Goal: Task Accomplishment & Management: Use online tool/utility

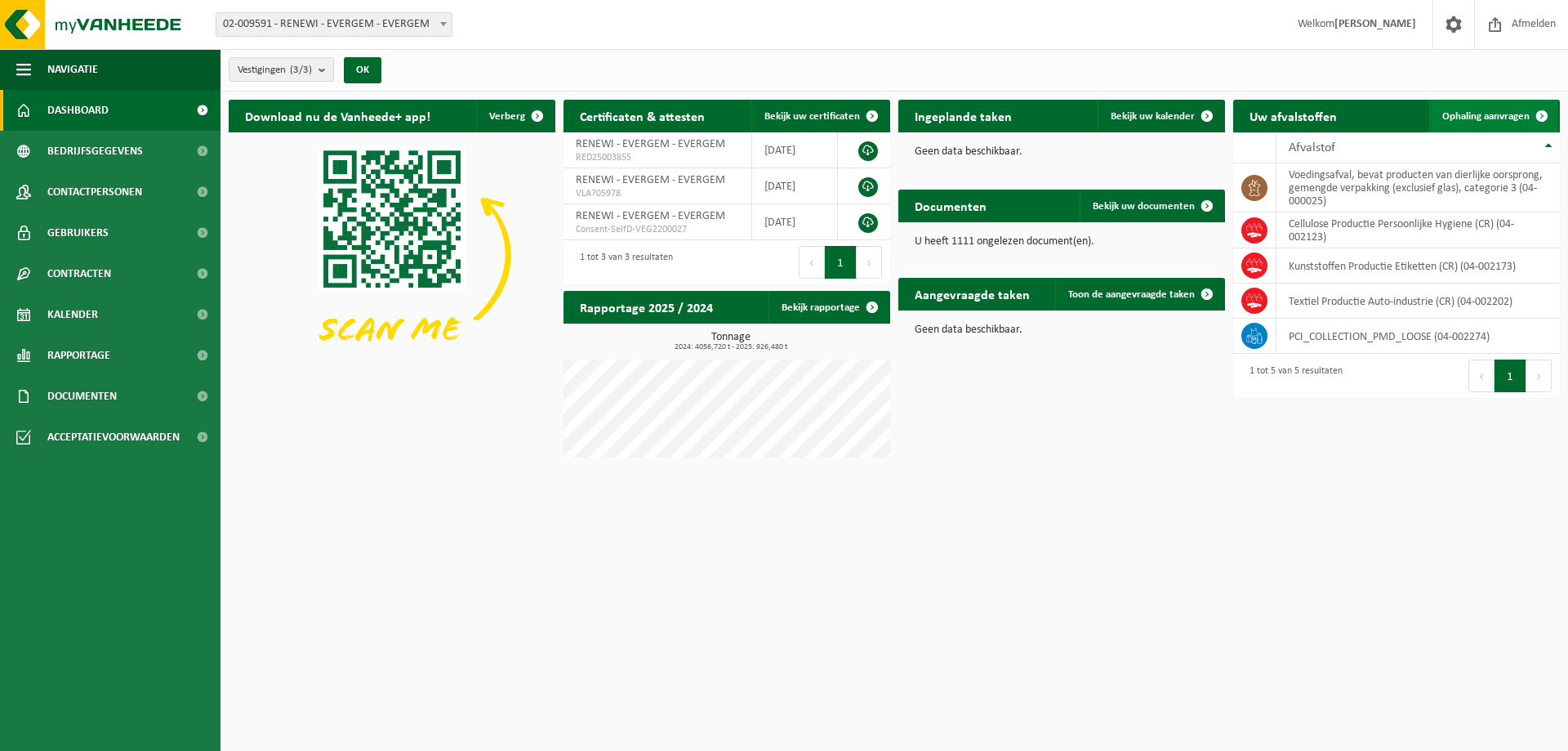
click at [1497, 111] on span "Ophaling aanvragen" at bounding box center [1486, 116] width 88 height 10
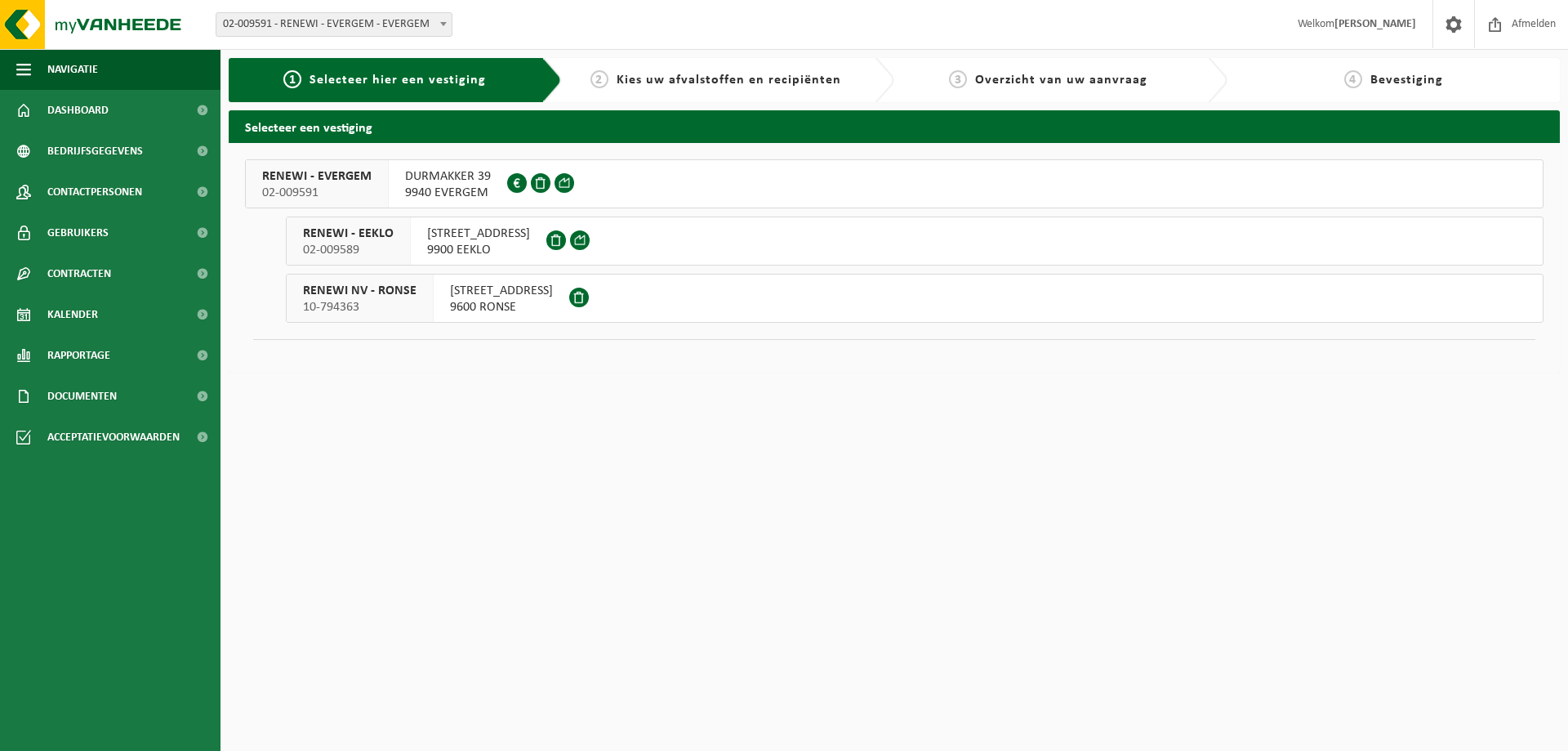
click at [347, 182] on span "RENEWI - EVERGEM" at bounding box center [317, 176] width 109 height 16
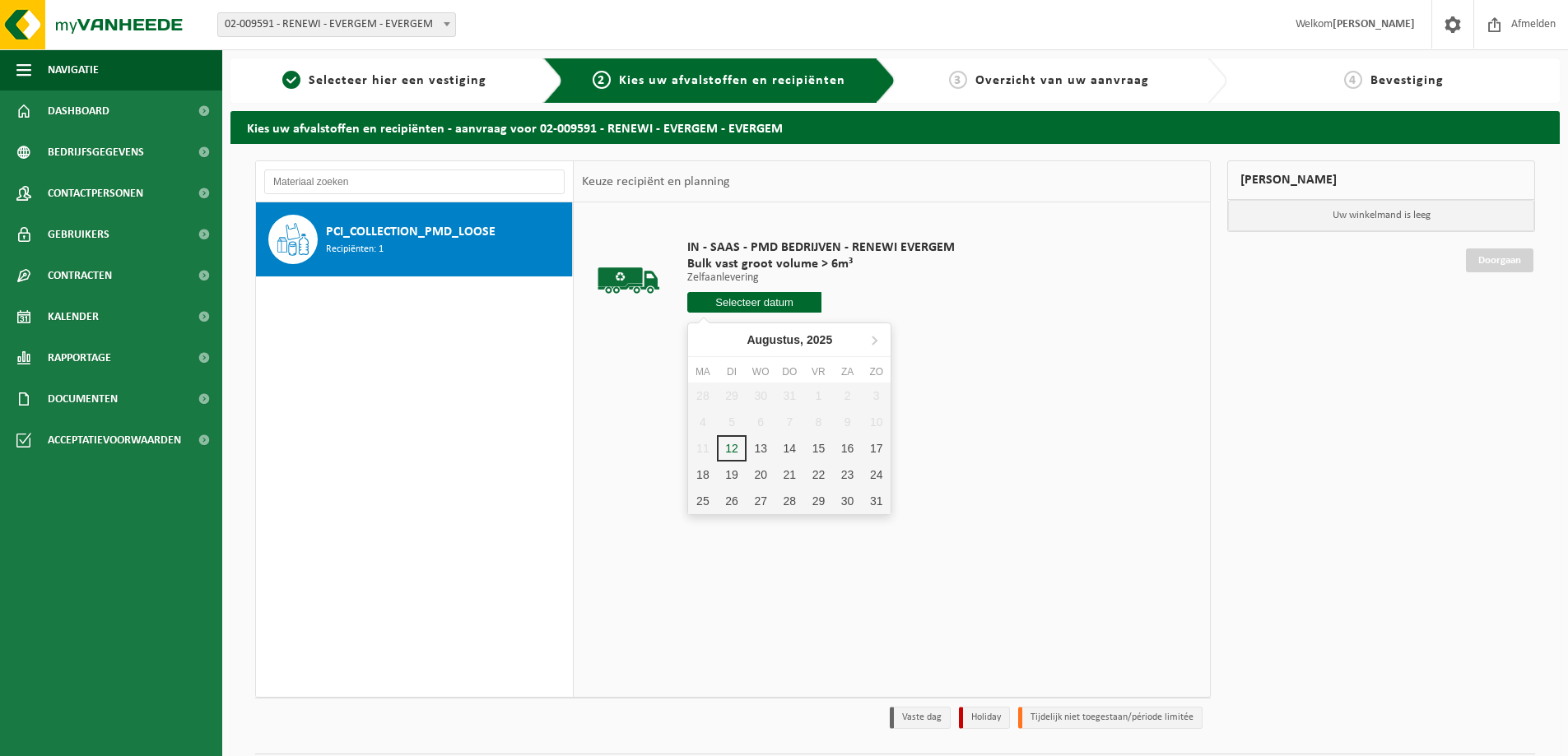
click at [764, 301] on input "text" at bounding box center [755, 303] width 135 height 21
click at [738, 437] on div "12" at bounding box center [731, 449] width 29 height 26
type input "Van 2025-08-12"
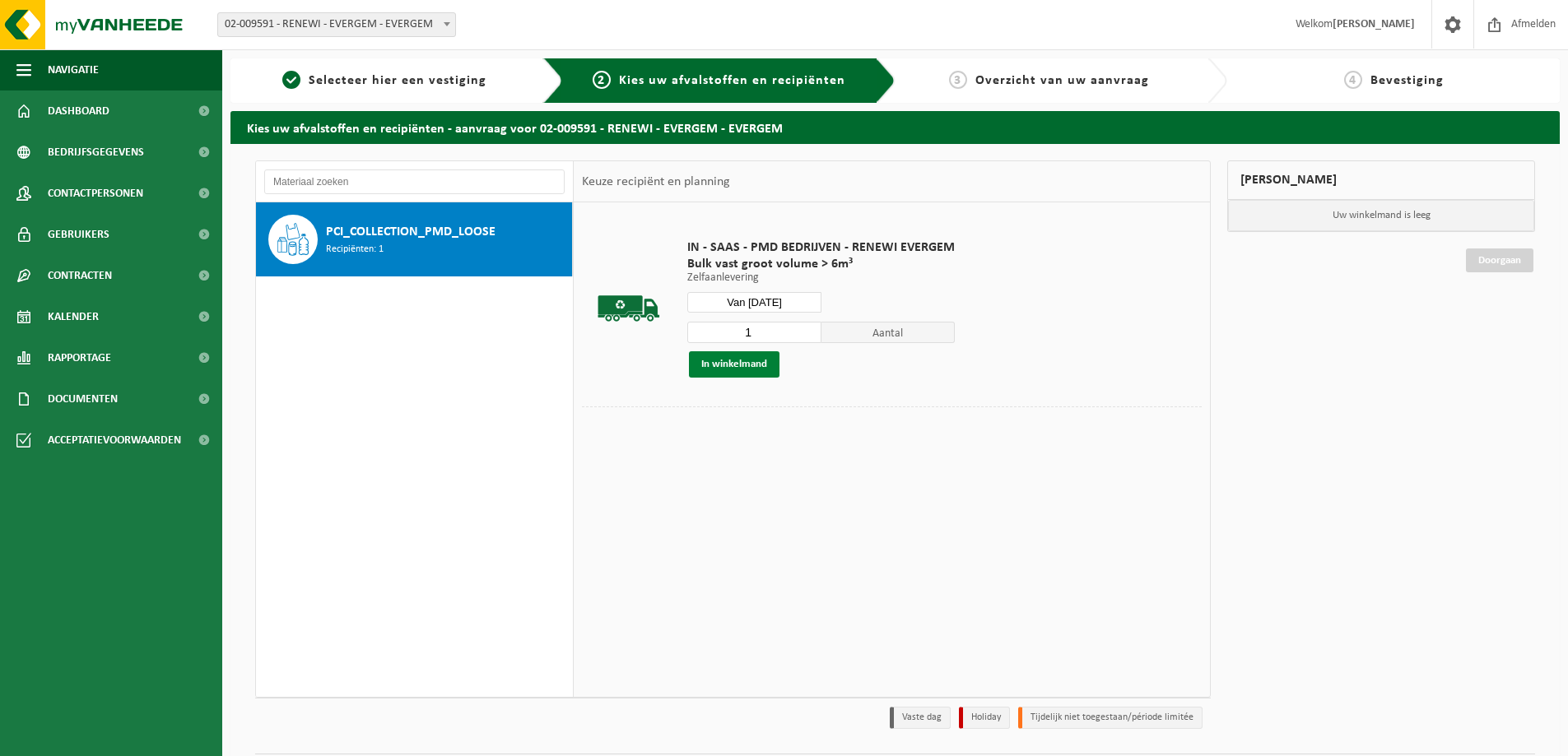
click at [736, 362] on button "In winkelmand" at bounding box center [735, 364] width 91 height 26
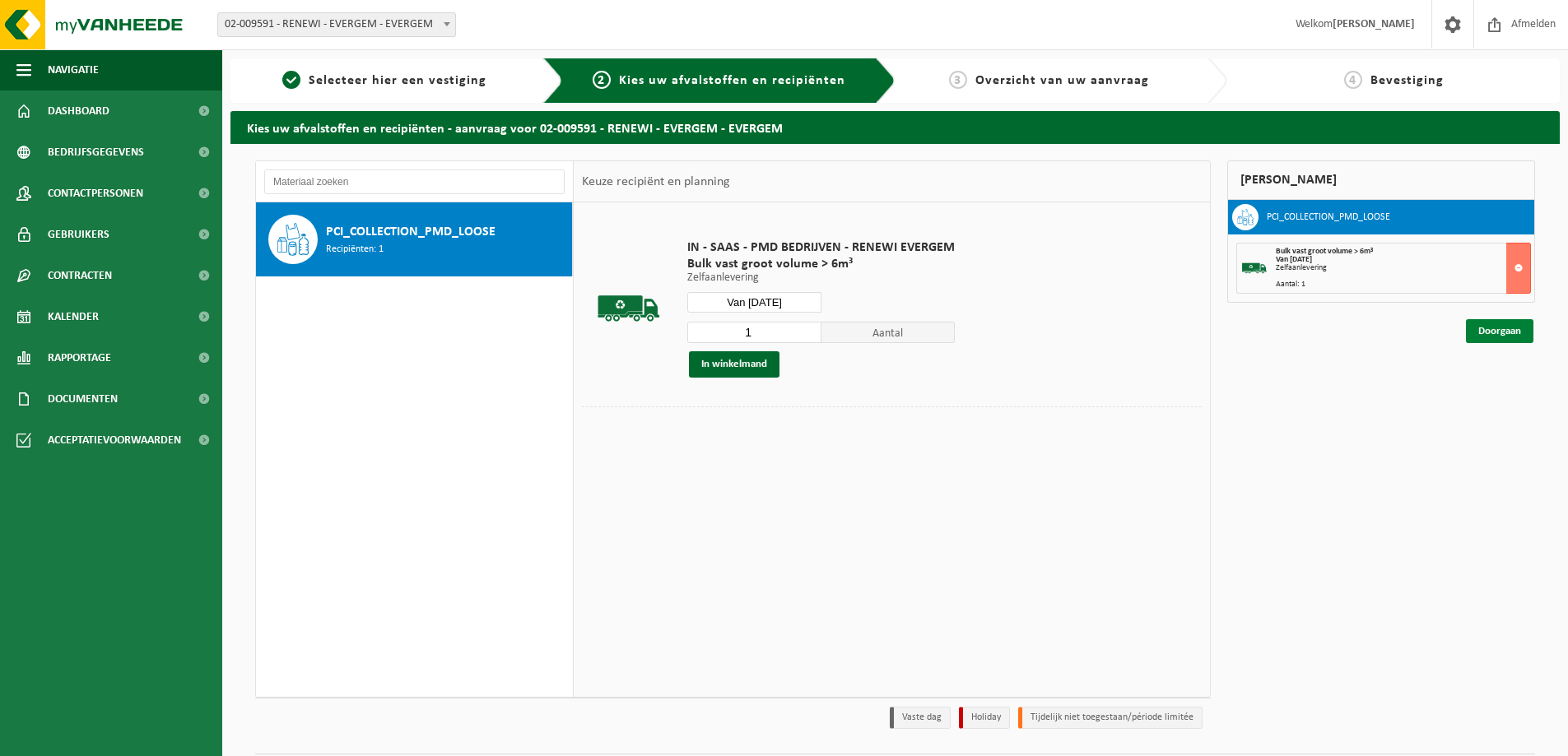
click at [1510, 328] on link "Doorgaan" at bounding box center [1499, 331] width 67 height 24
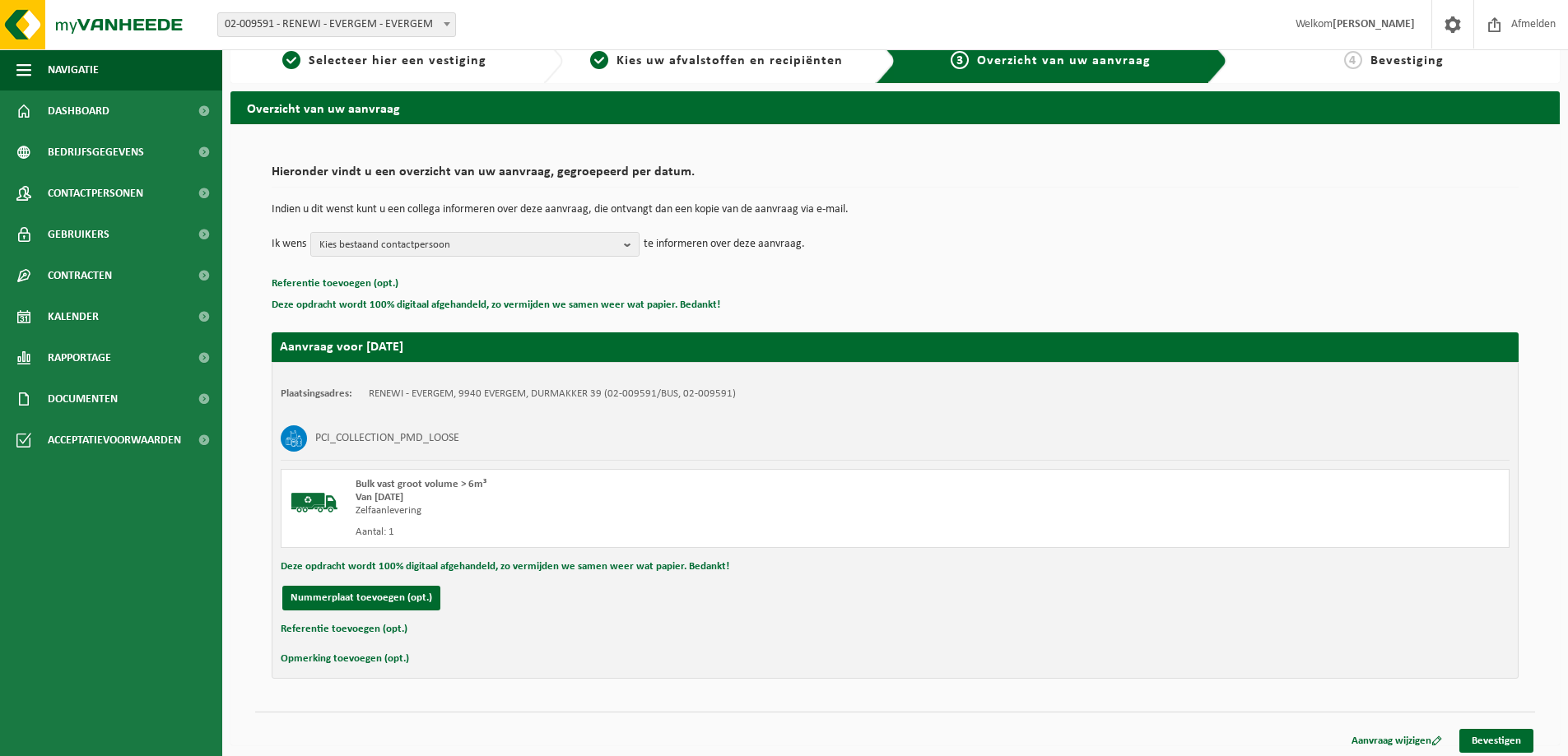
scroll to position [25, 0]
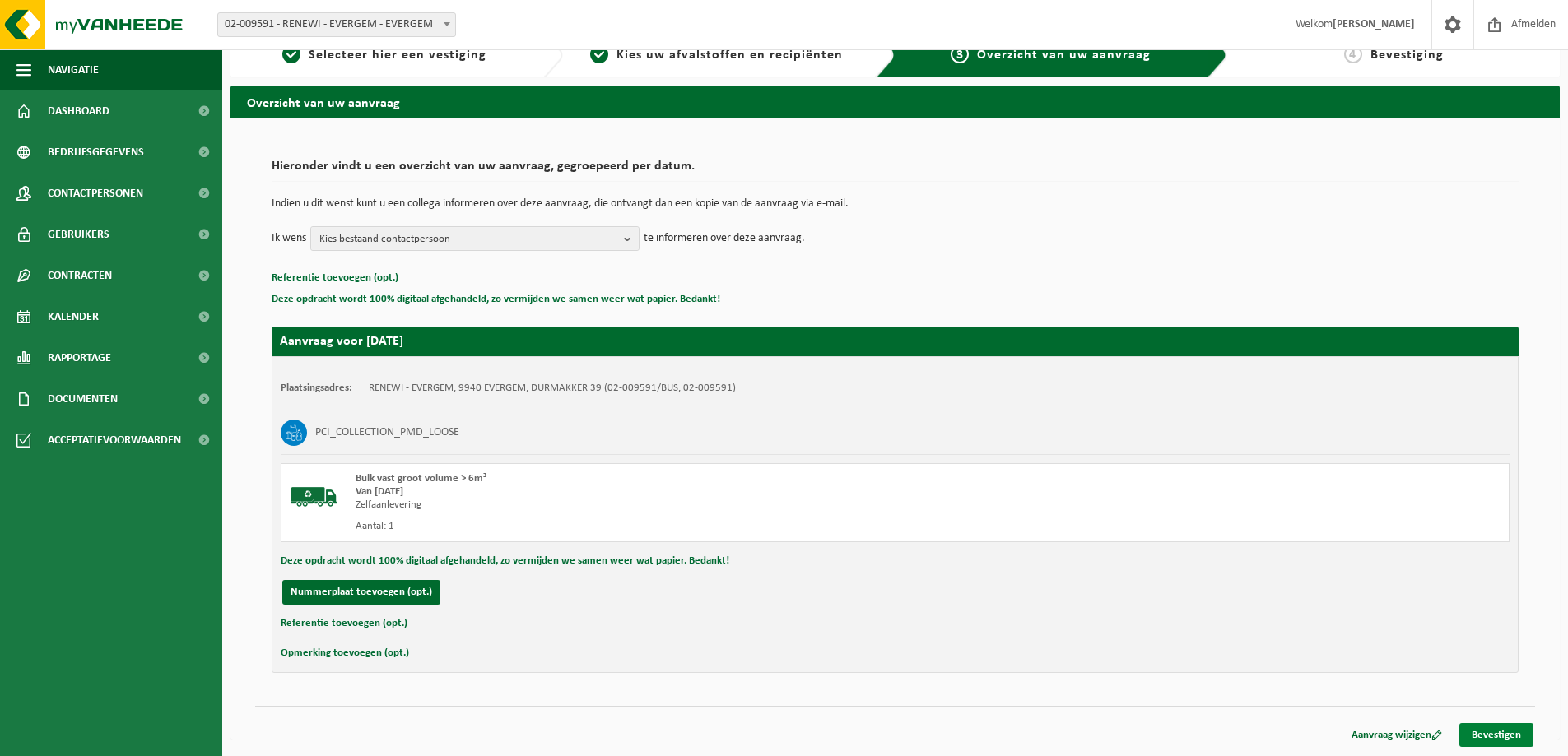
click at [1496, 734] on link "Bevestigen" at bounding box center [1496, 734] width 74 height 24
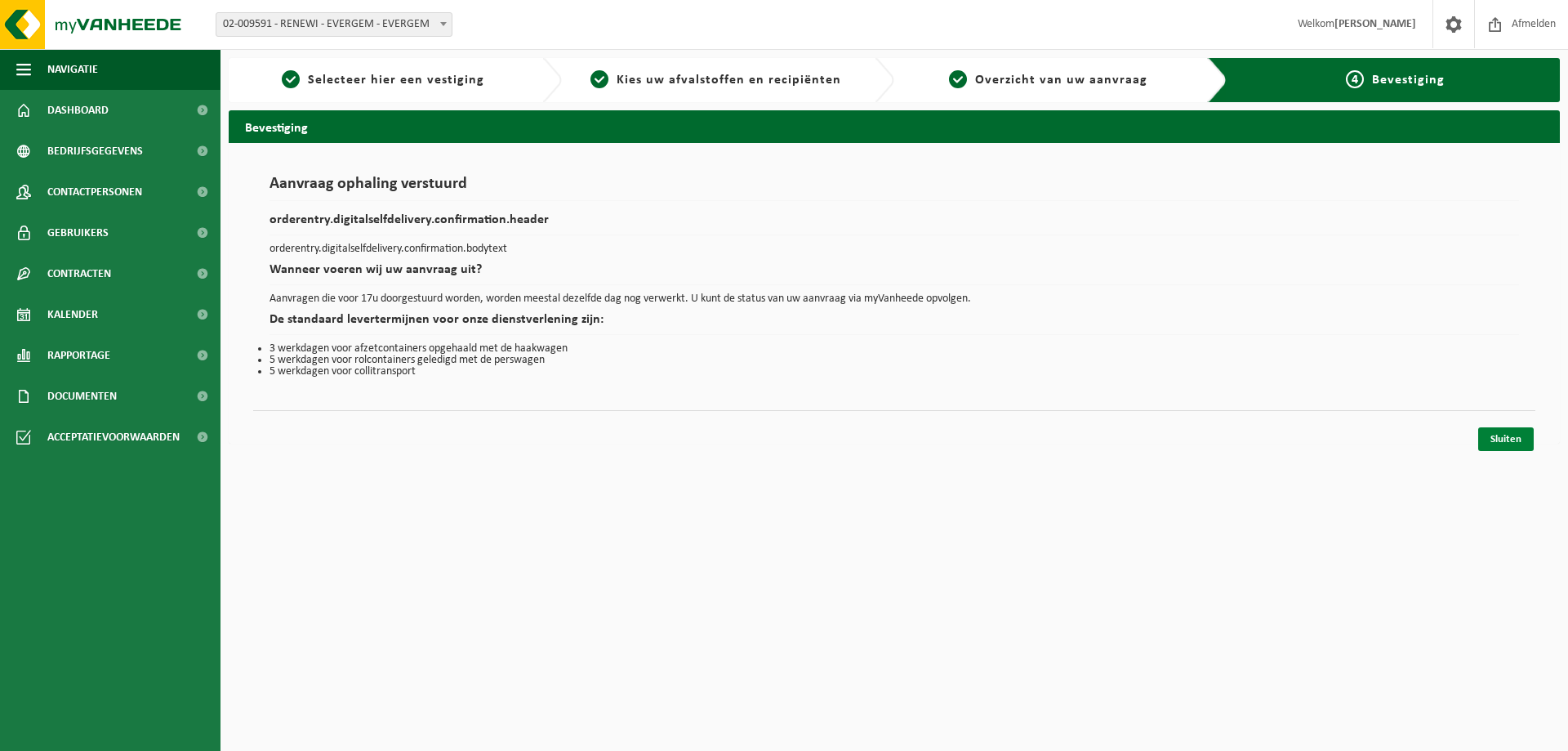
click at [1512, 437] on link "Sluiten" at bounding box center [1506, 439] width 55 height 23
